Goal: Task Accomplishment & Management: Manage account settings

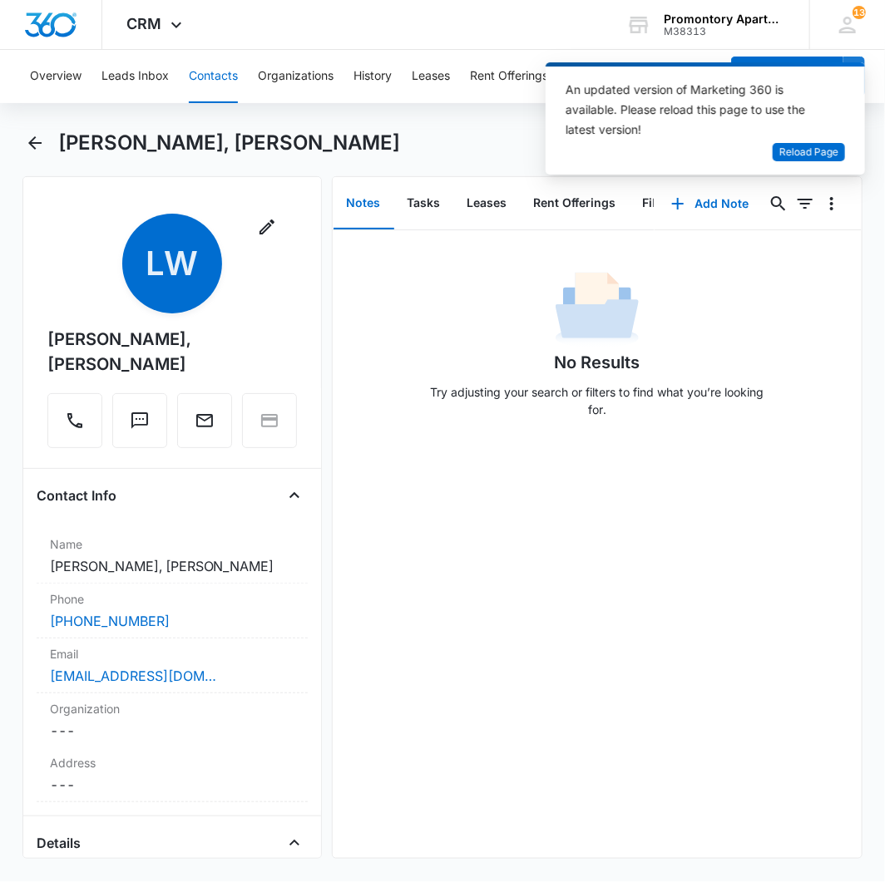
scroll to position [1291, 0]
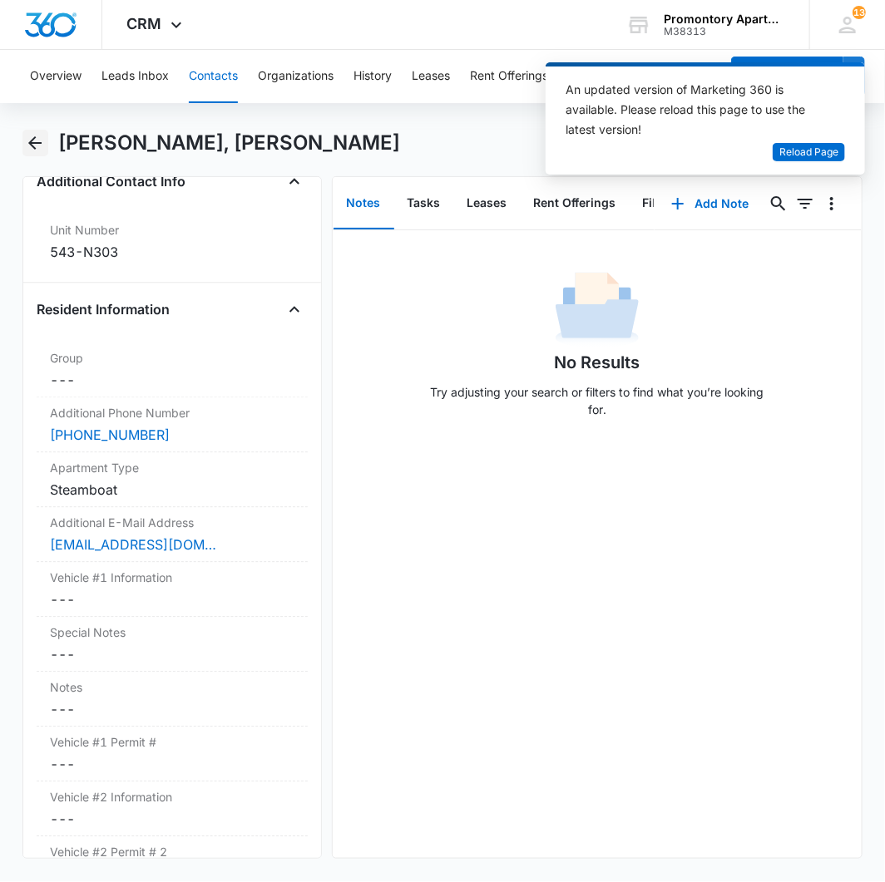
click at [33, 144] on icon "Back" at bounding box center [35, 143] width 20 height 20
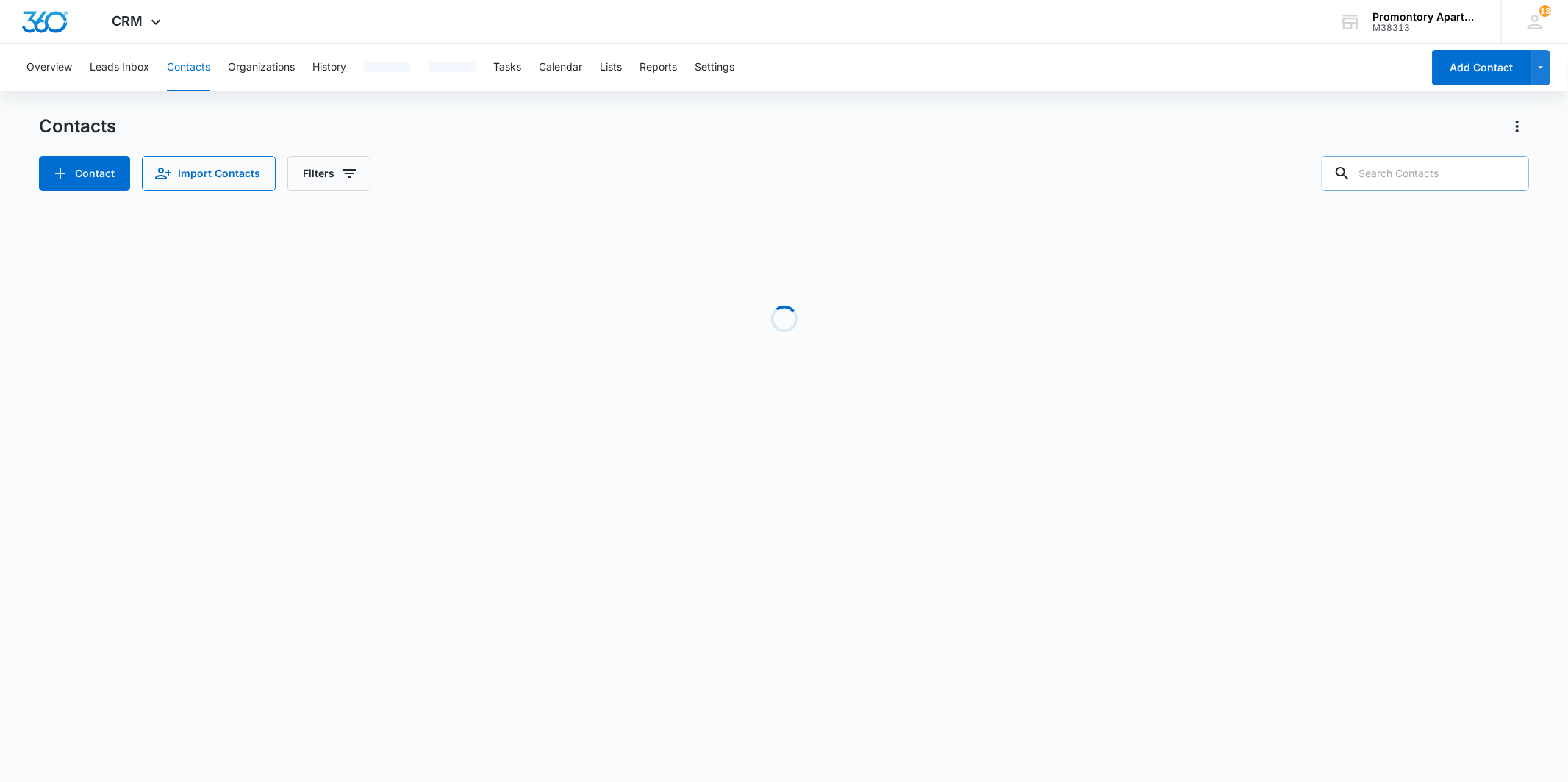
click at [781, 169] on input "text" at bounding box center [1425, 173] width 207 height 35
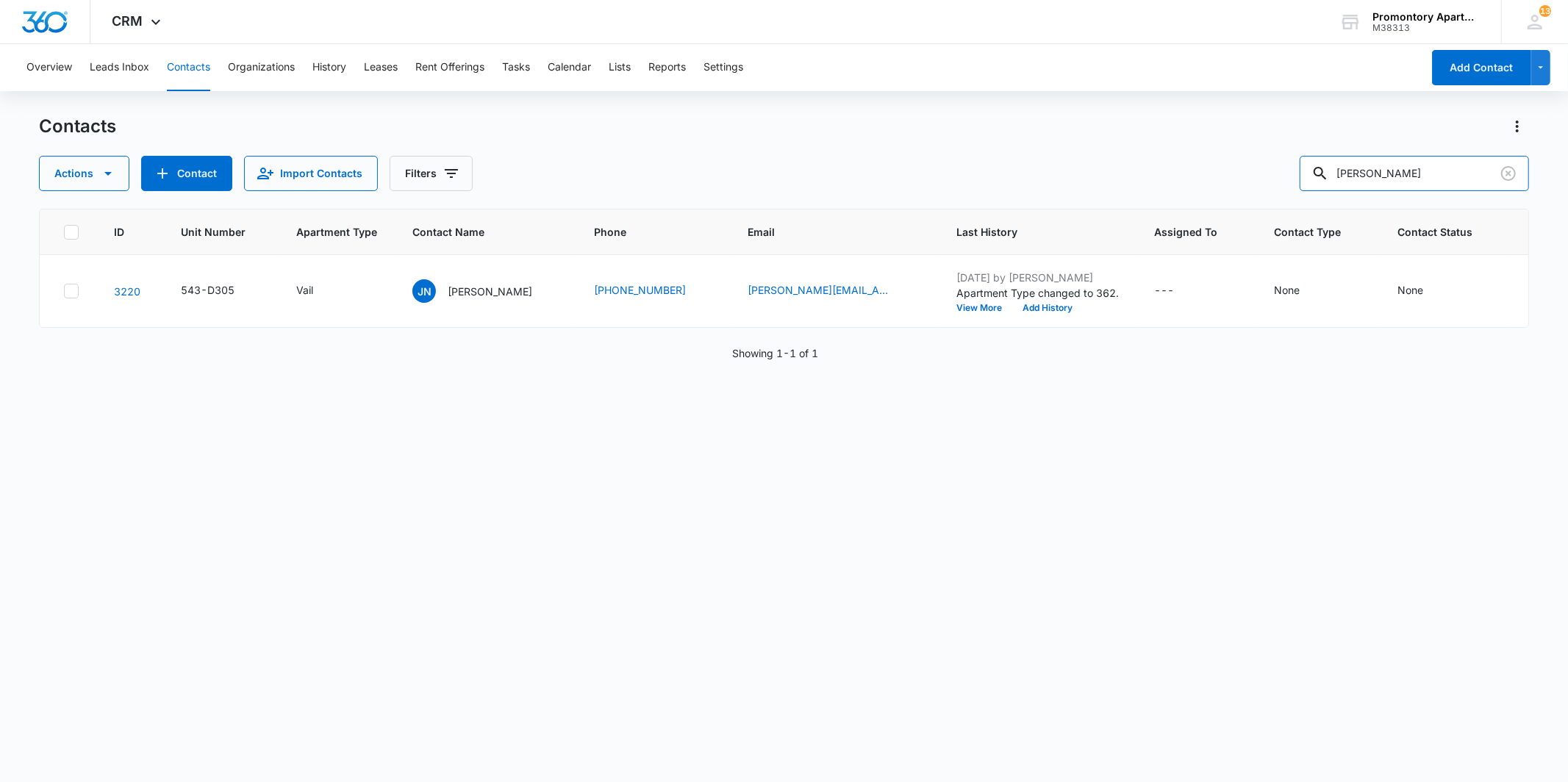
type input "[PERSON_NAME]"
click at [120, 292] on link "3388" at bounding box center [127, 292] width 27 height 12
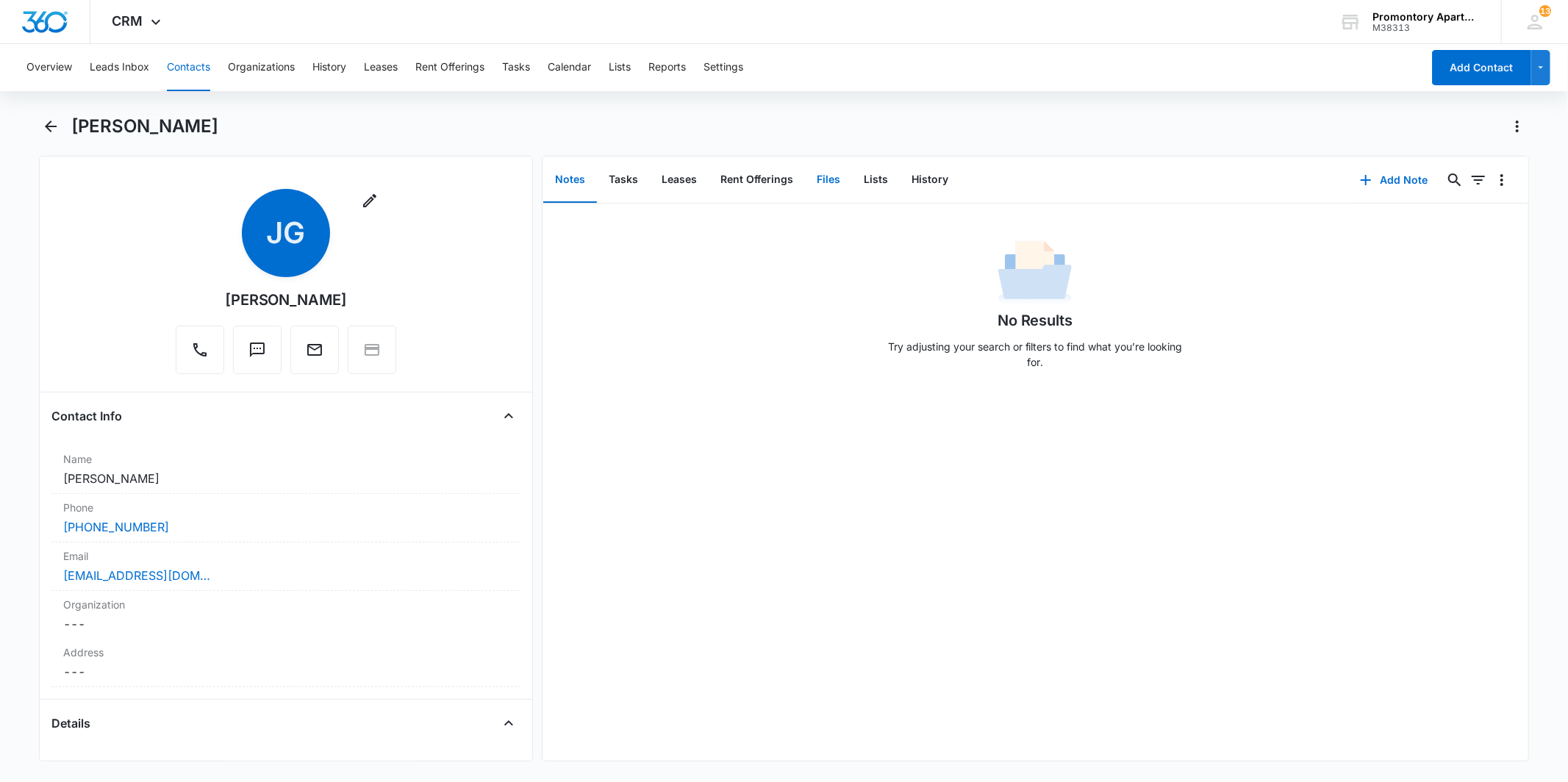
click at [781, 174] on button "Files" at bounding box center [828, 180] width 47 height 46
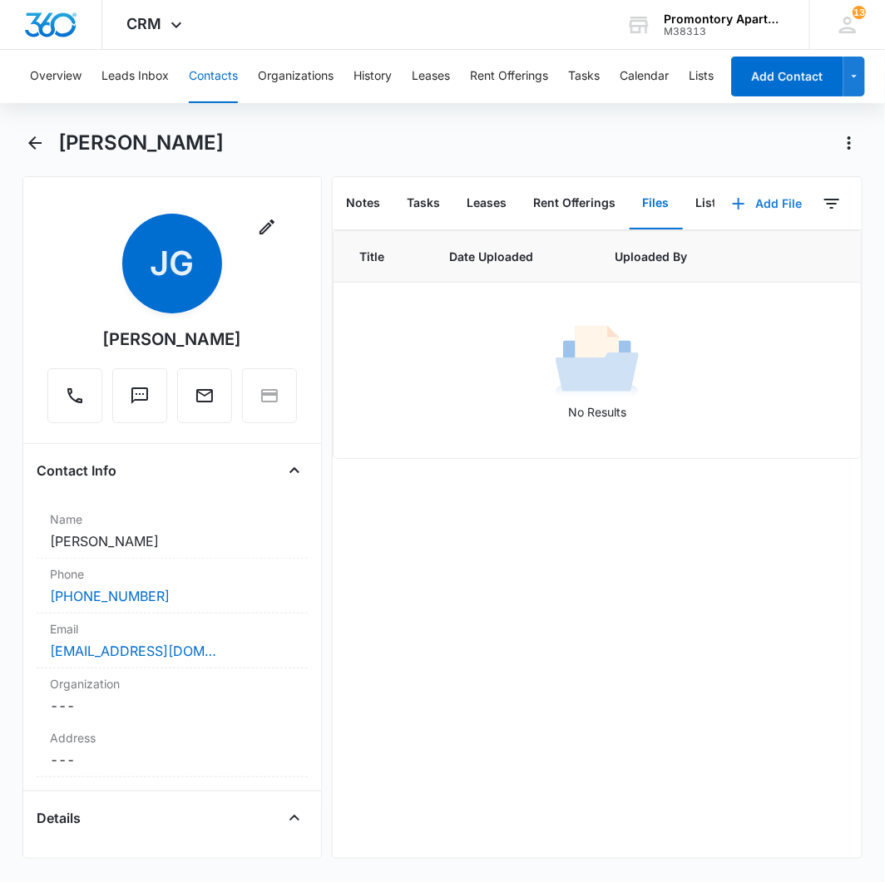
click at [777, 208] on button "Add File" at bounding box center [766, 204] width 103 height 40
click at [712, 259] on div "Upload Files" at bounding box center [745, 256] width 67 height 12
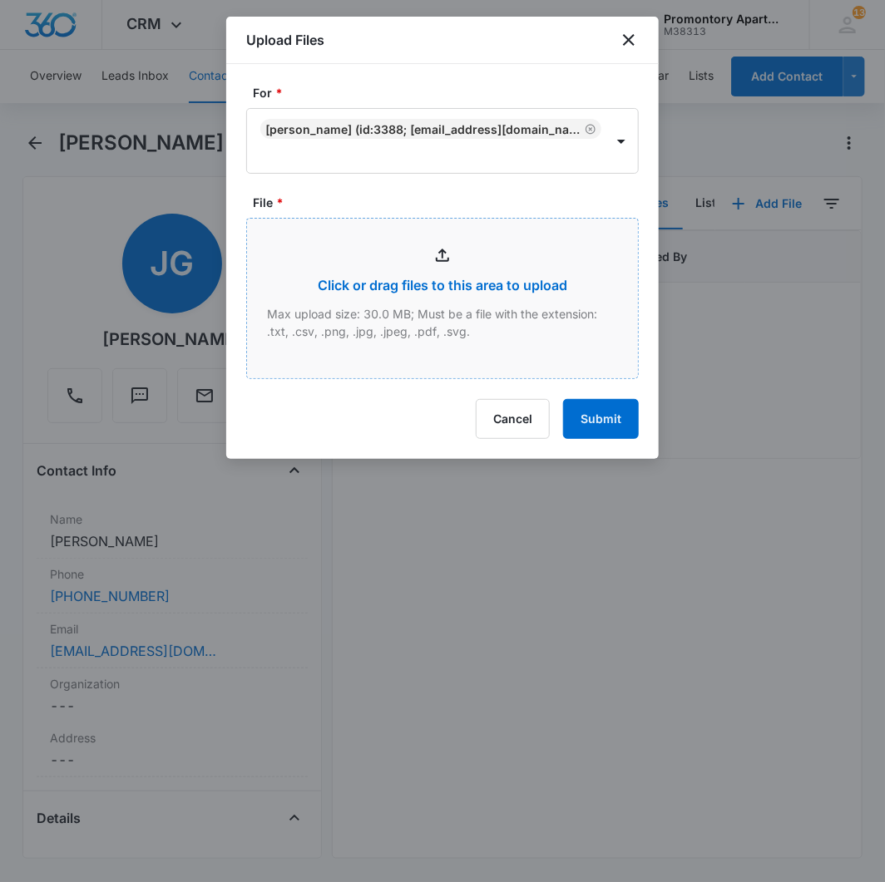
type input "C:\fakepath\Xerox Scan_10152025171722.pdf"
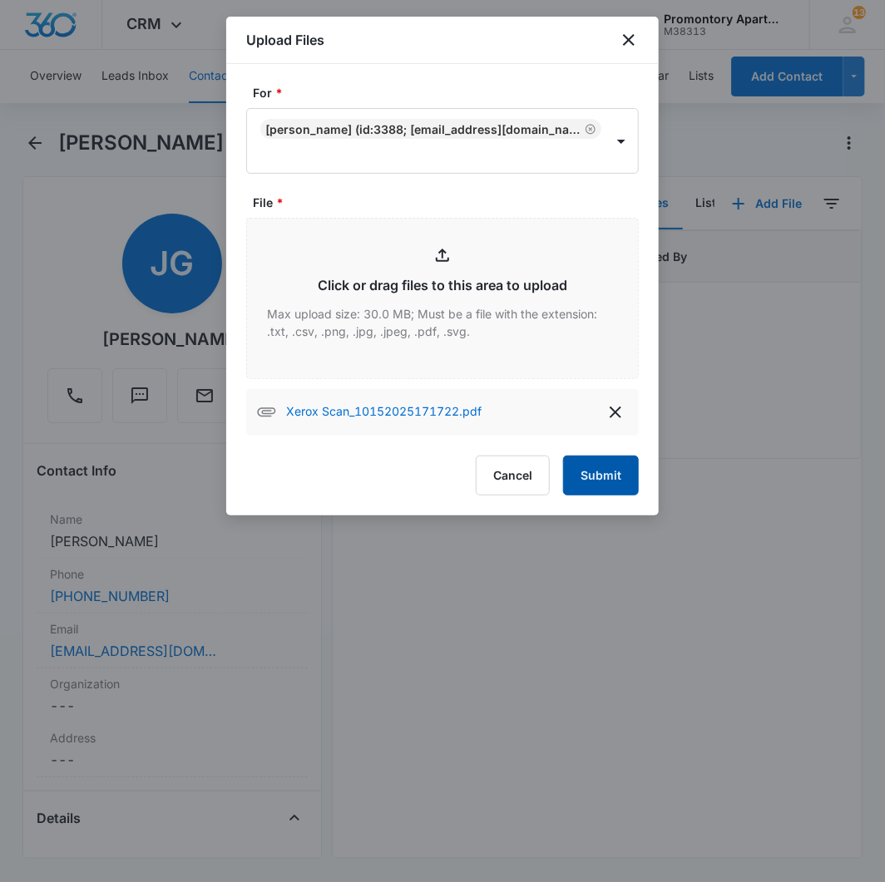
click at [589, 463] on button "Submit" at bounding box center [601, 476] width 76 height 40
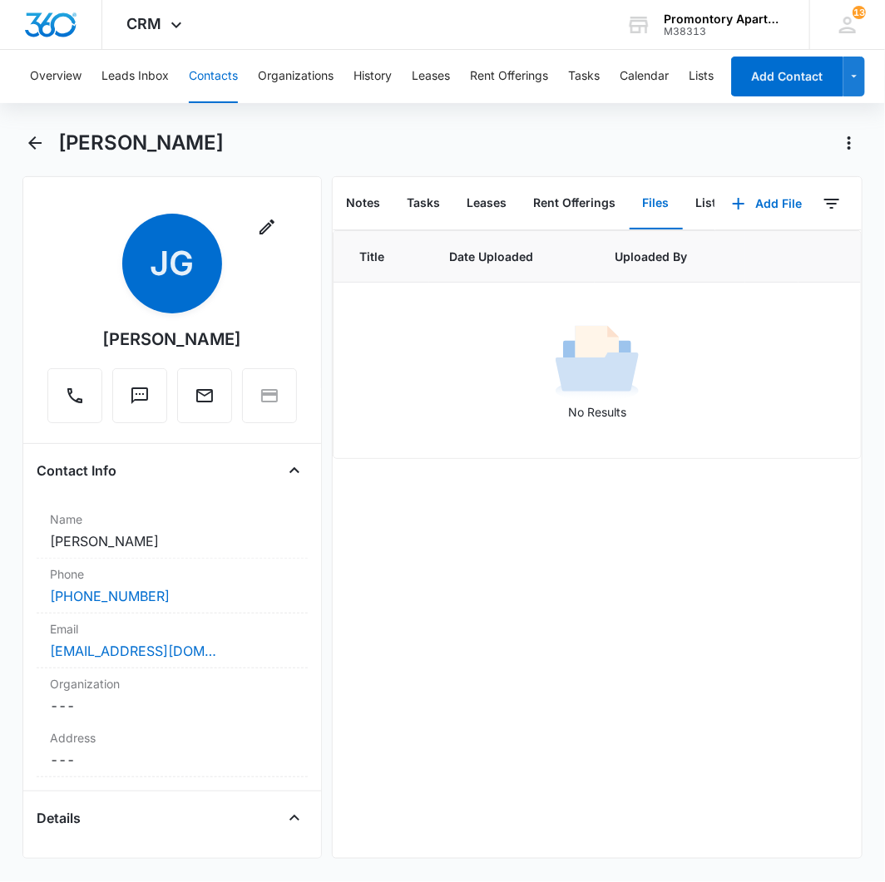
click at [529, 392] on div "No Results" at bounding box center [597, 370] width 526 height 101
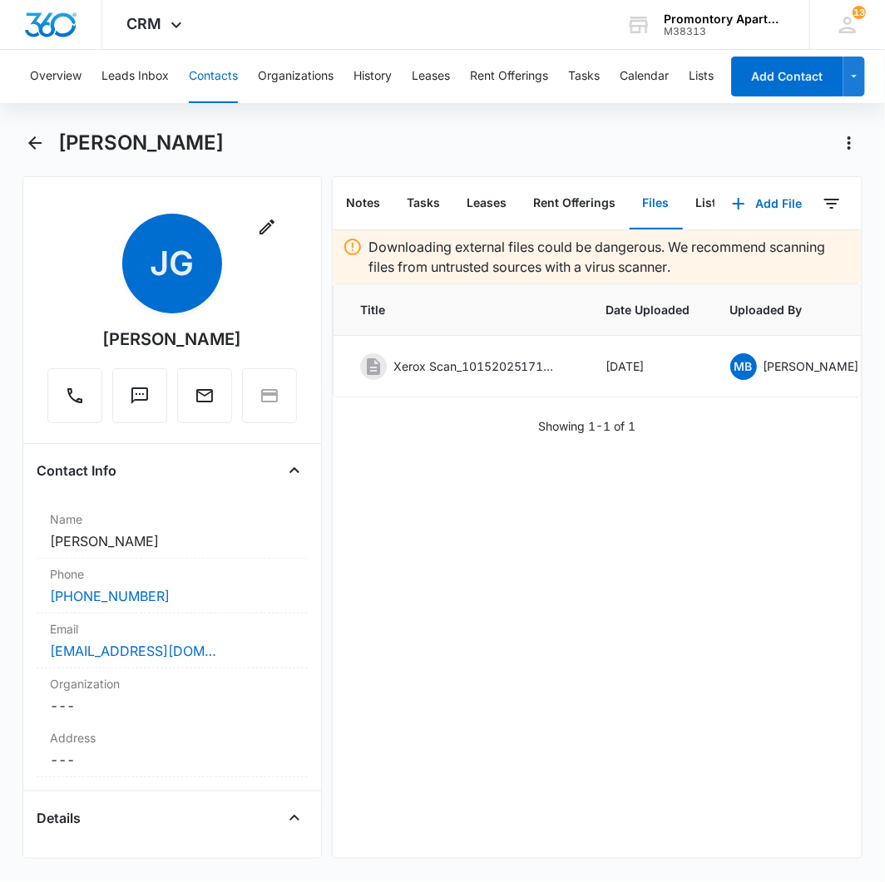
scroll to position [0, 166]
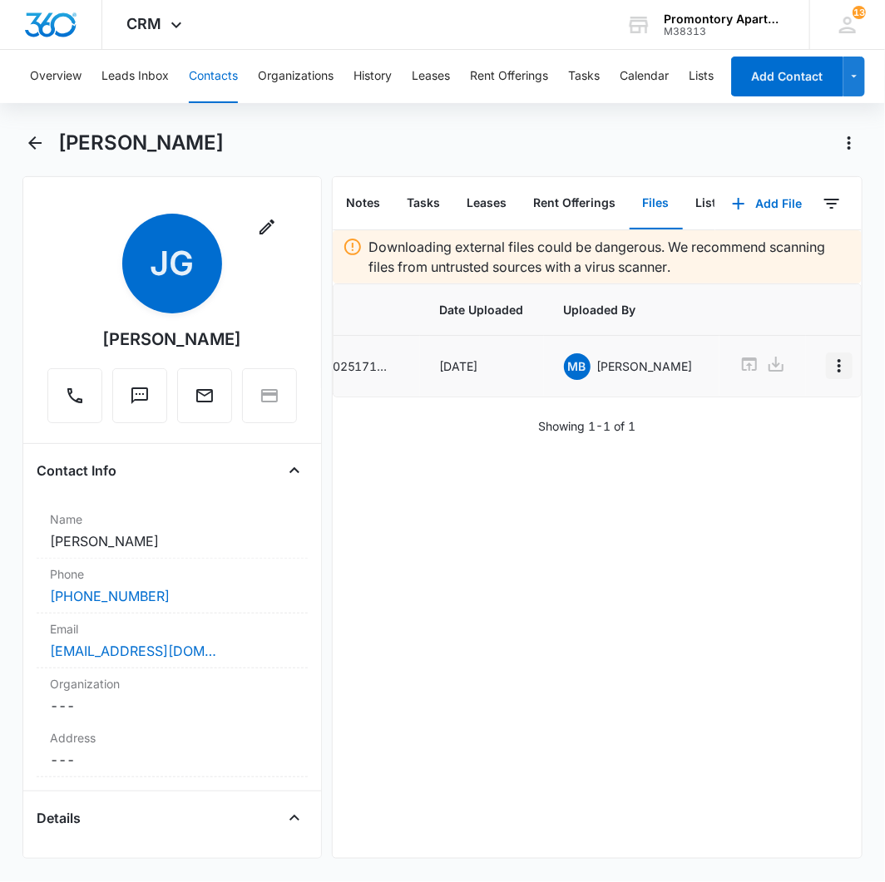
click at [829, 368] on icon "Overflow Menu" at bounding box center [839, 366] width 20 height 20
click at [767, 419] on button "Edit" at bounding box center [772, 412] width 95 height 25
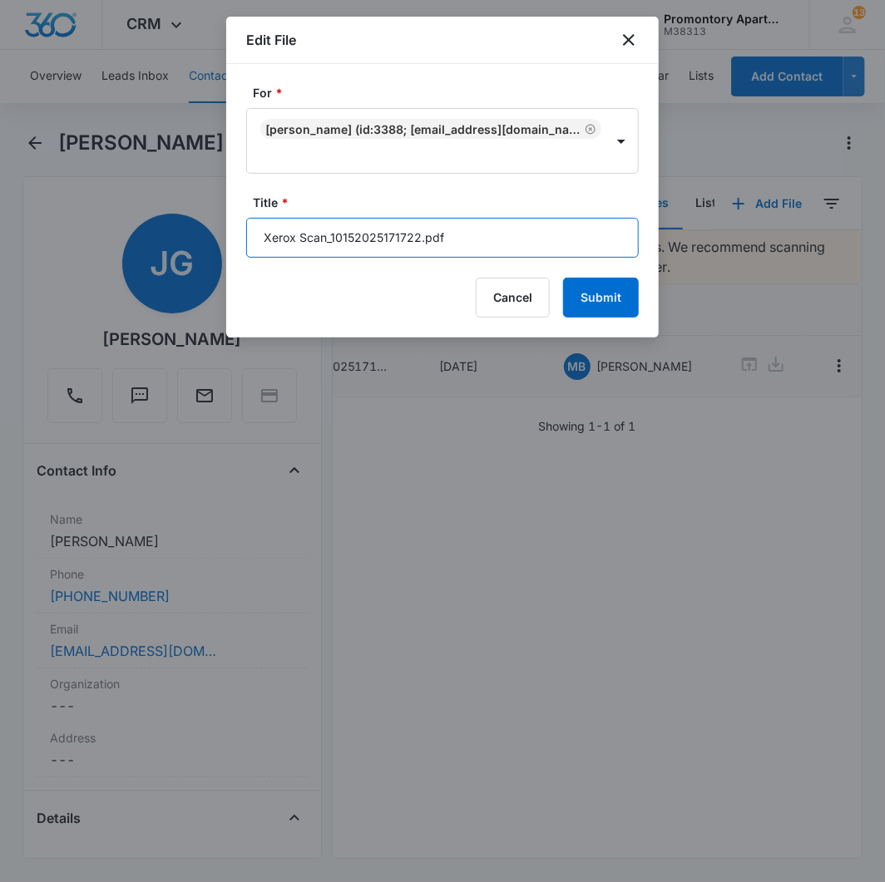
click at [436, 243] on input "Xerox Scan_10152025171722.pdf" at bounding box center [442, 238] width 392 height 40
type input "U306 Addendums"
click at [563, 278] on button "Submit" at bounding box center [601, 298] width 76 height 40
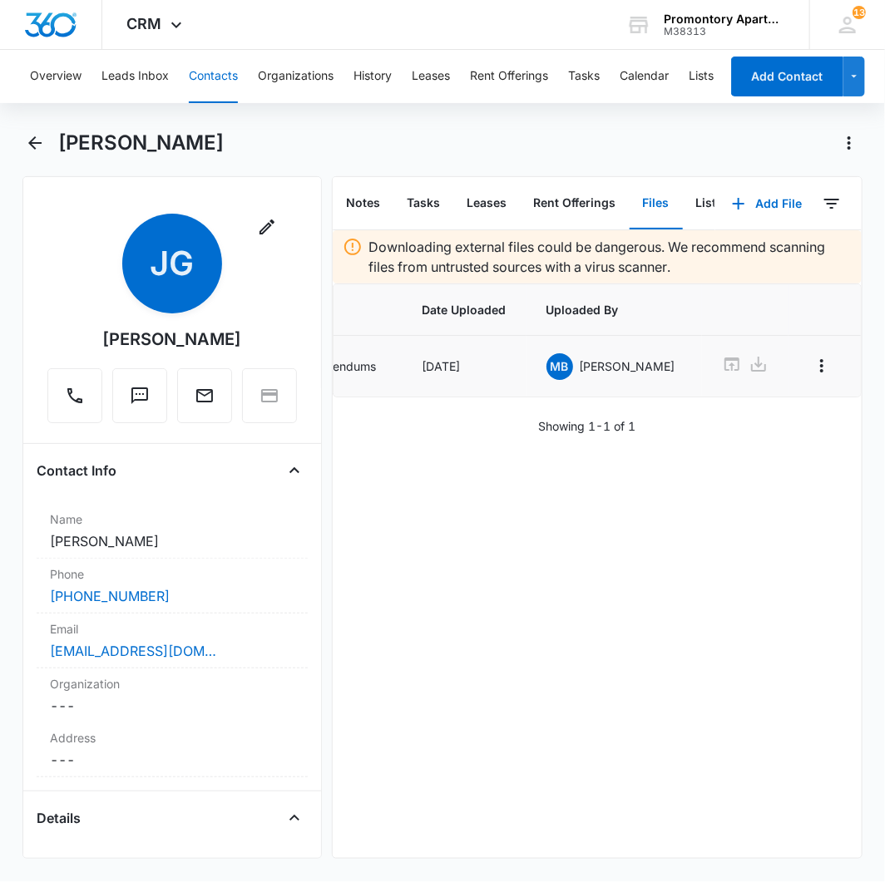
scroll to position [0, 101]
